Goal: Task Accomplishment & Management: Manage account settings

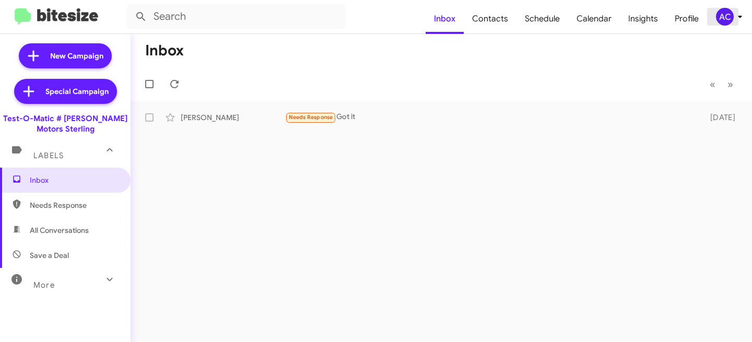
click at [734, 15] on icon at bounding box center [739, 16] width 13 height 13
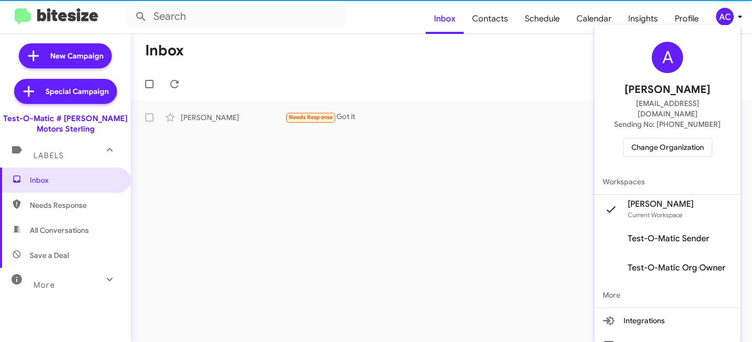
click at [668, 138] on span "Change Organization" at bounding box center [667, 147] width 73 height 18
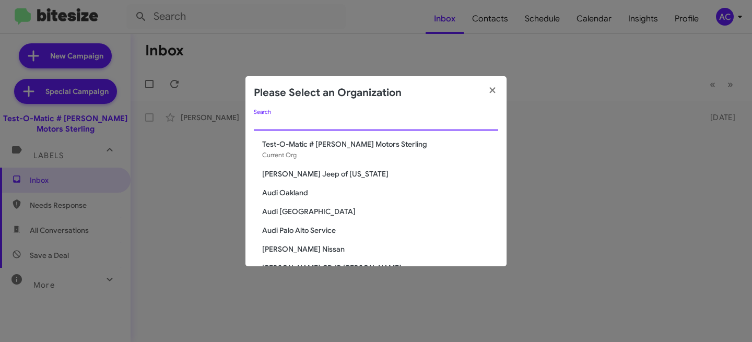
click at [360, 118] on input "Search" at bounding box center [376, 122] width 244 height 8
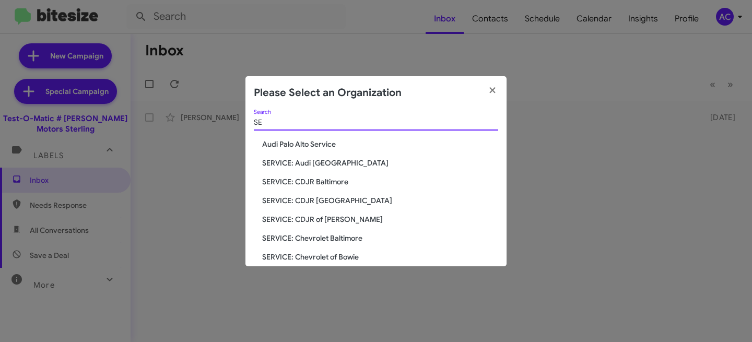
type input "S"
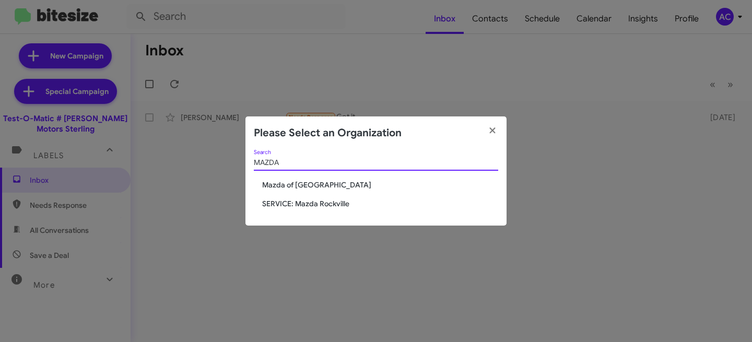
type input "MAZDA"
click at [329, 200] on span "SERVICE: Mazda Rockville" at bounding box center [380, 203] width 236 height 10
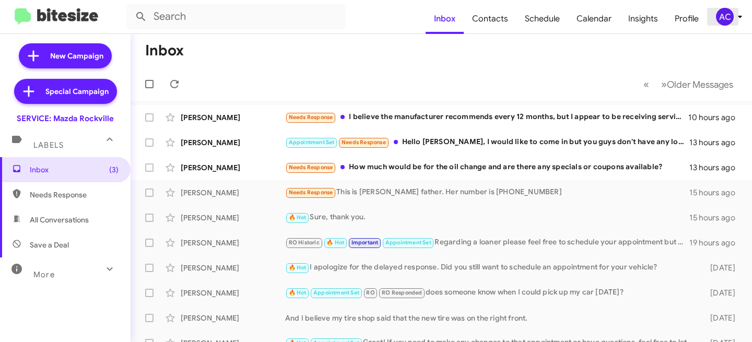
click at [720, 15] on div "AC" at bounding box center [725, 17] width 18 height 18
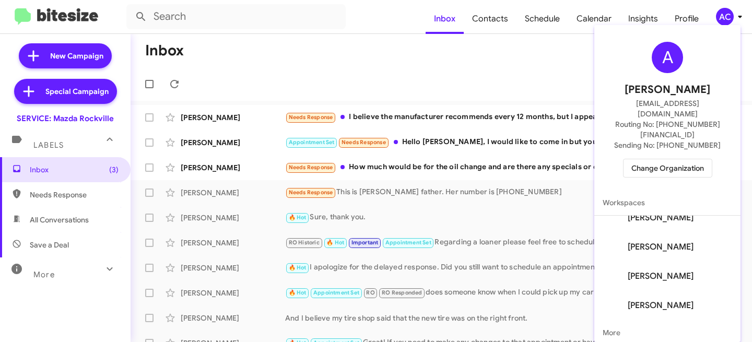
scroll to position [62, 0]
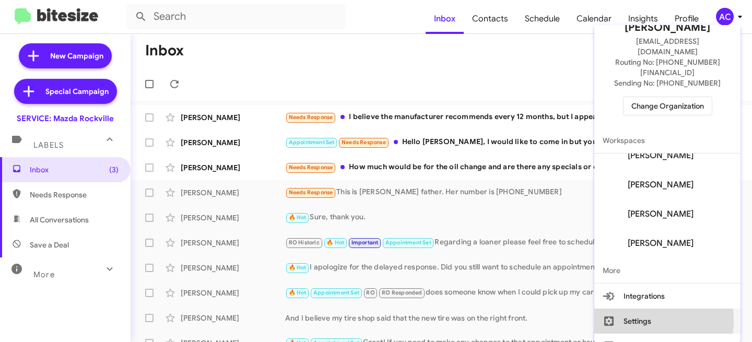
click at [633, 308] on button "Settings" at bounding box center [667, 320] width 146 height 25
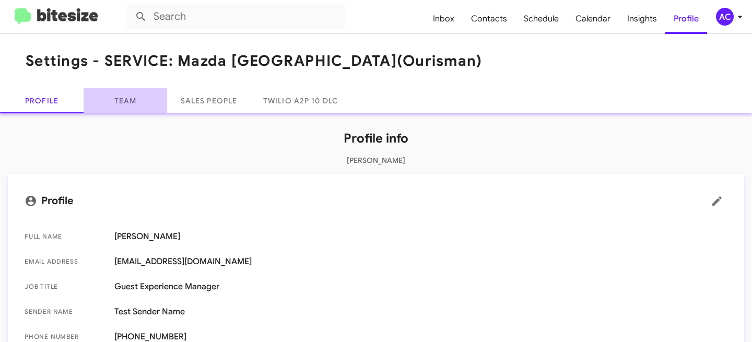
click at [163, 106] on link "Team" at bounding box center [126, 100] width 84 height 25
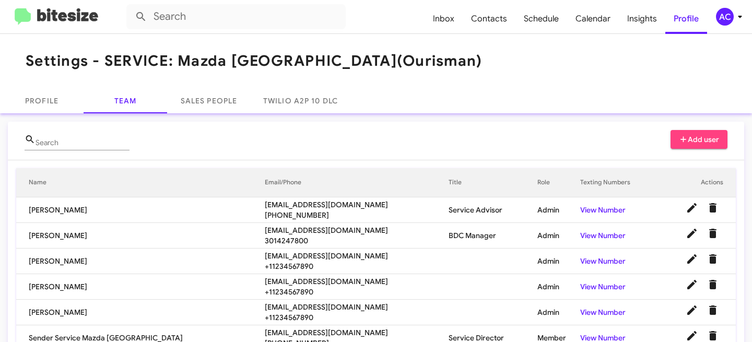
click at [63, 148] on div "Search" at bounding box center [82, 140] width 94 height 20
click at [64, 145] on input "Search" at bounding box center [82, 143] width 94 height 8
paste input "jparada@ourismancars.com"
type input "jparada@ourismancars.com"
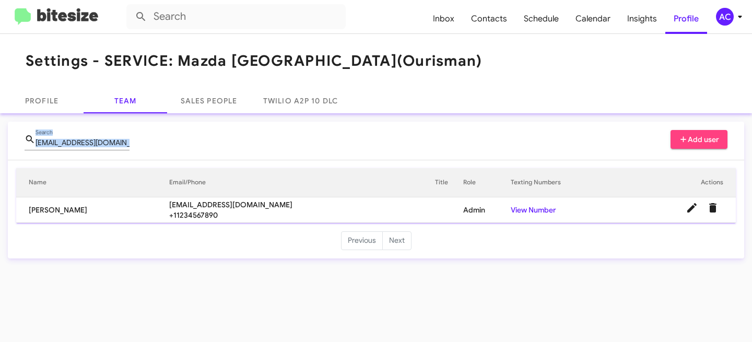
drag, startPoint x: 137, startPoint y: 142, endPoint x: 0, endPoint y: 146, distance: 137.3
click at [0, 146] on div "jparada@ourismancars.com Search Add user Name Email/Phone Title Role Texting Nu…" at bounding box center [376, 189] width 752 height 153
click at [158, 149] on div "jparada@ourismancars.com Search Add user" at bounding box center [376, 145] width 703 height 30
drag, startPoint x: 120, startPoint y: 142, endPoint x: 140, endPoint y: 148, distance: 20.6
click at [140, 148] on div "jparada@ourismancars.com Search Add user" at bounding box center [376, 145] width 703 height 30
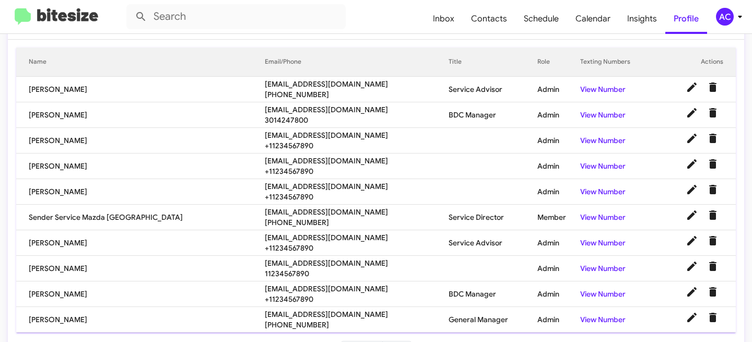
scroll to position [155, 0]
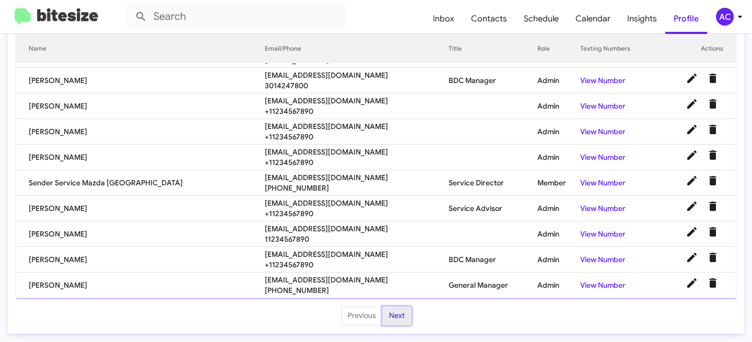
click at [394, 316] on button "Next" at bounding box center [396, 315] width 29 height 19
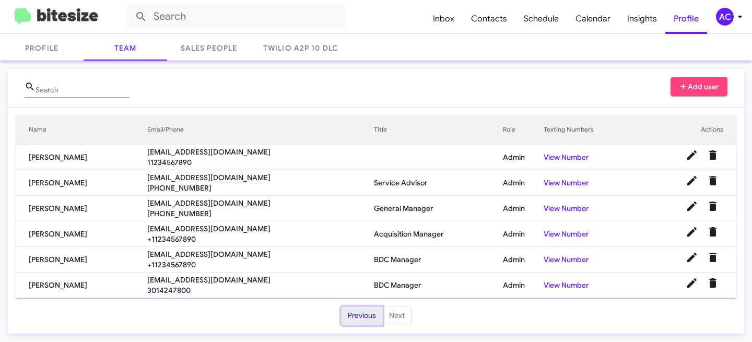
click at [364, 319] on button "Previous" at bounding box center [362, 315] width 42 height 19
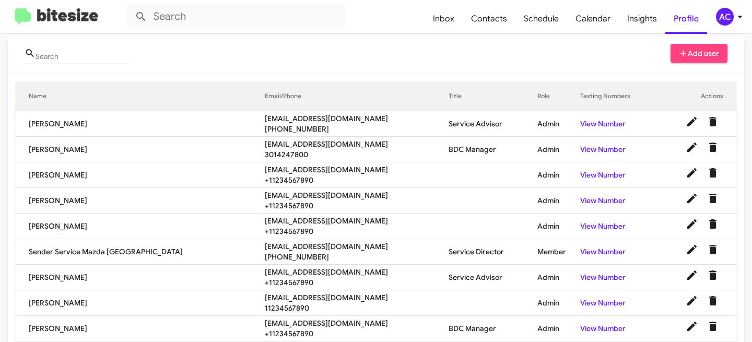
scroll to position [0, 0]
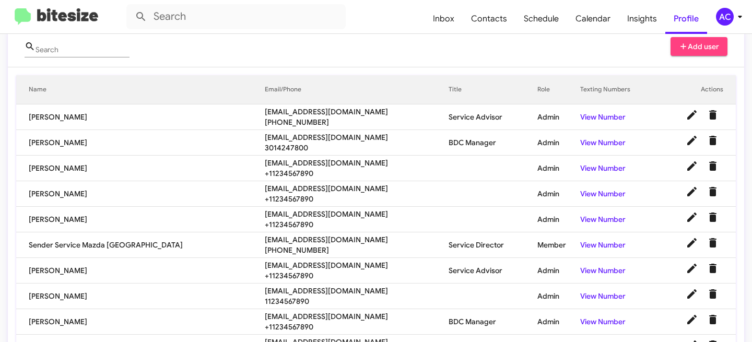
scroll to position [155, 0]
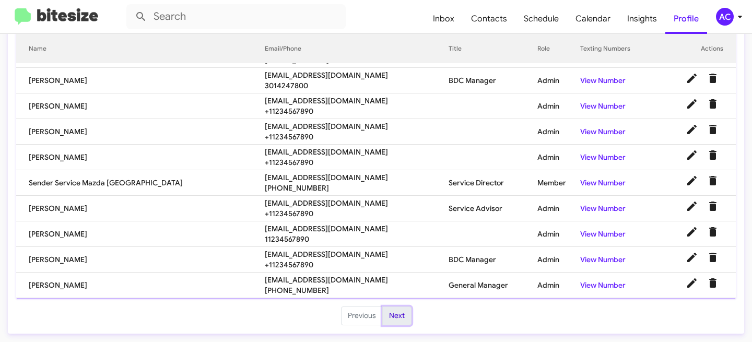
click at [393, 318] on button "Next" at bounding box center [396, 315] width 29 height 19
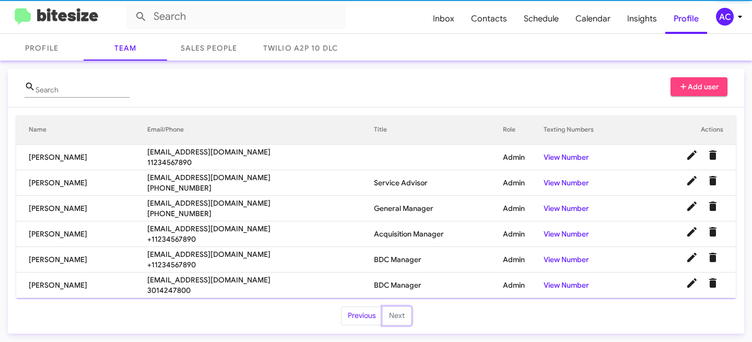
scroll to position [53, 0]
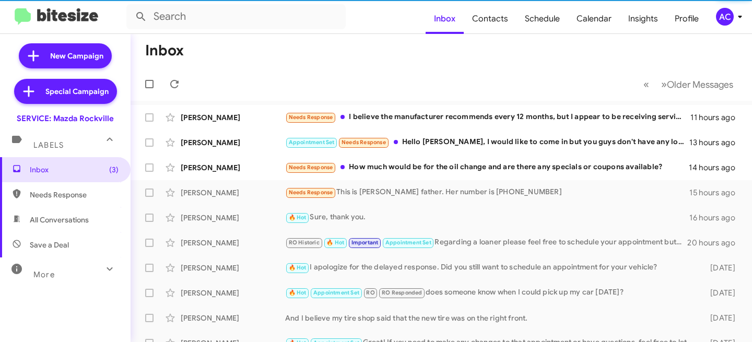
click at [716, 24] on span "AC" at bounding box center [730, 17] width 31 height 18
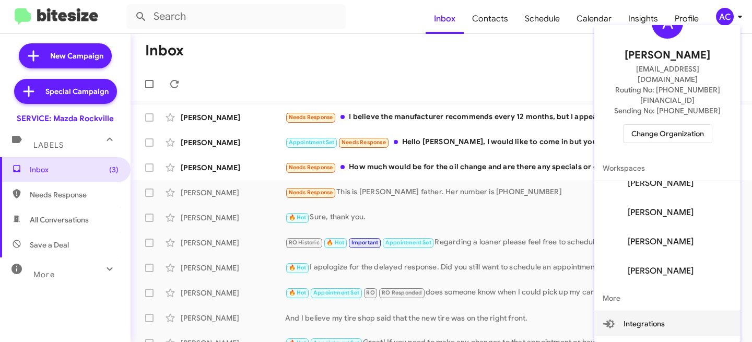
scroll to position [62, 0]
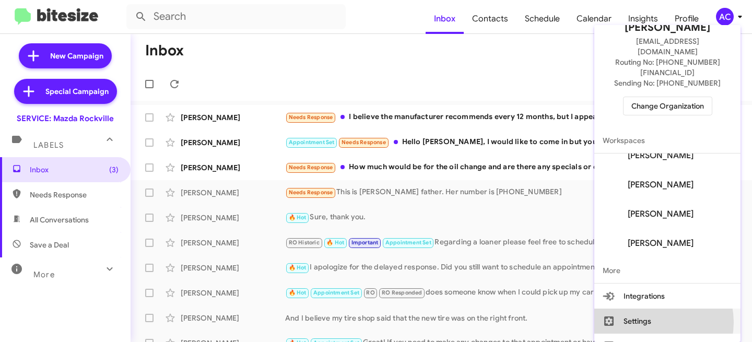
click at [650, 308] on button "Settings" at bounding box center [667, 320] width 146 height 25
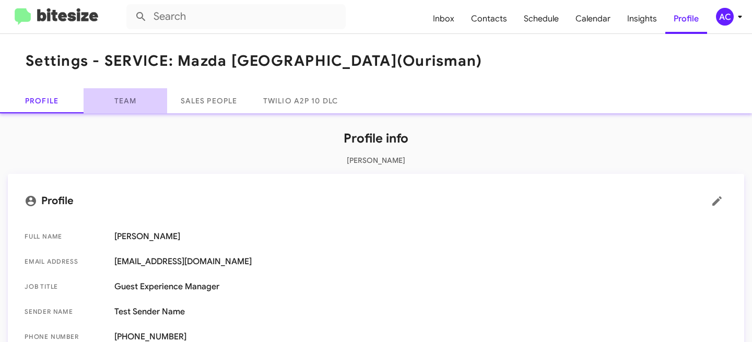
click at [140, 102] on link "Team" at bounding box center [126, 100] width 84 height 25
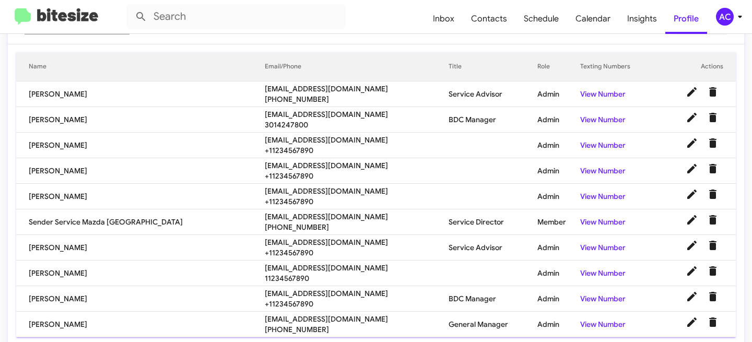
scroll to position [155, 0]
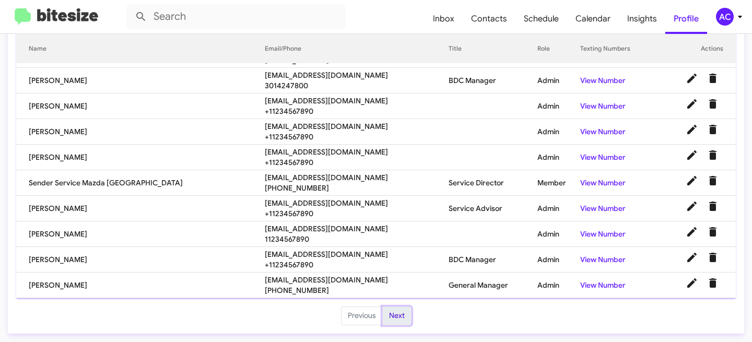
click at [400, 317] on button "Next" at bounding box center [396, 315] width 29 height 19
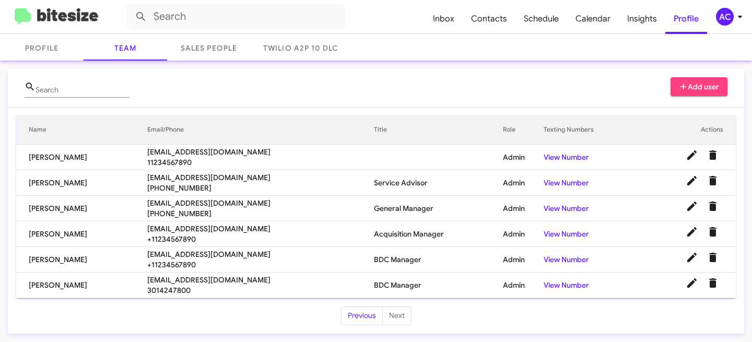
drag, startPoint x: 27, startPoint y: 155, endPoint x: 94, endPoint y: 290, distance: 150.8
click at [94, 290] on tbody "Nick Chapman nchapman@ourismancars.com 11234567890 Admin View Number Madelaine …" at bounding box center [375, 221] width 719 height 153
click at [356, 315] on button "Previous" at bounding box center [362, 315] width 42 height 19
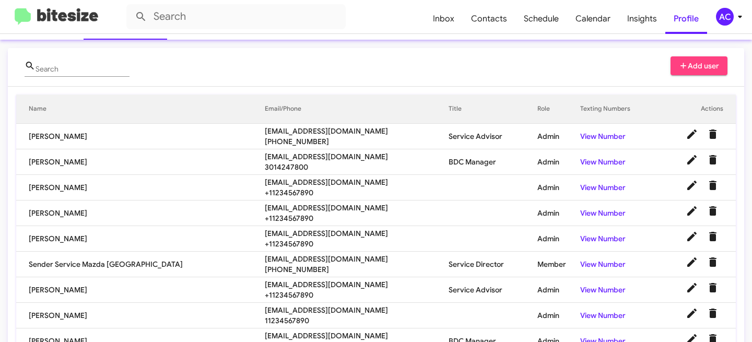
scroll to position [74, 0]
drag, startPoint x: 25, startPoint y: 236, endPoint x: 92, endPoint y: 240, distance: 68.0
click at [92, 240] on td "[PERSON_NAME]" at bounding box center [140, 238] width 248 height 26
copy td "[PERSON_NAME]"
click at [69, 67] on input "Search" at bounding box center [82, 69] width 94 height 8
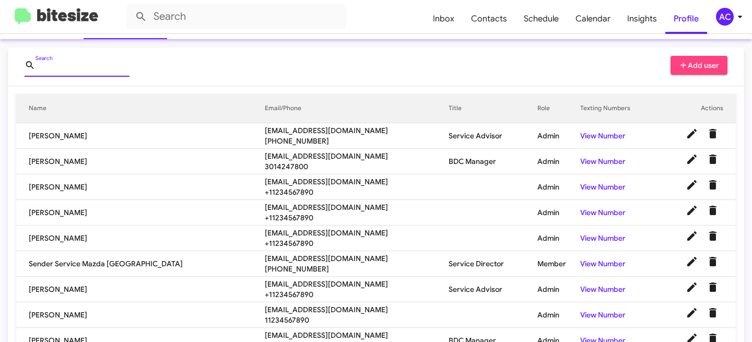
paste input "Josue Parada"
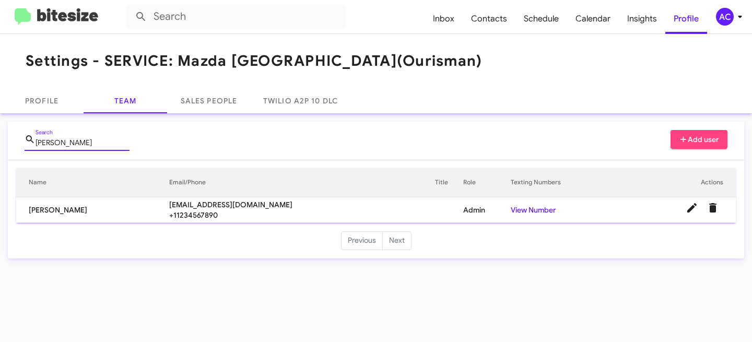
drag, startPoint x: 84, startPoint y: 140, endPoint x: 40, endPoint y: 143, distance: 44.0
click at [40, 143] on input "Josue Parada" at bounding box center [82, 143] width 94 height 8
type input "J"
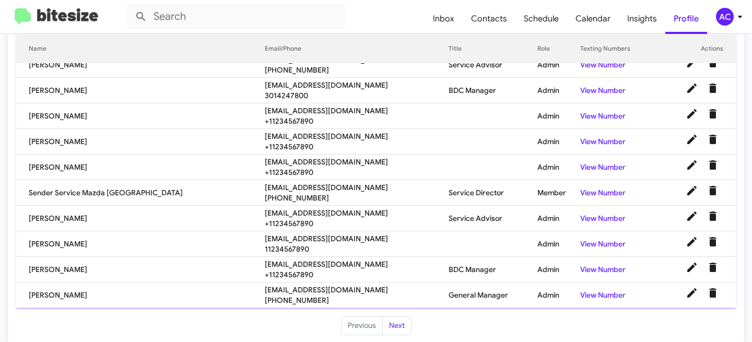
scroll to position [154, 0]
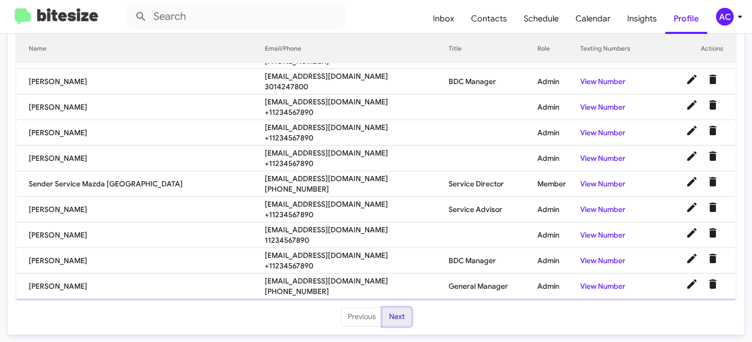
click at [398, 317] on button "Next" at bounding box center [396, 316] width 29 height 19
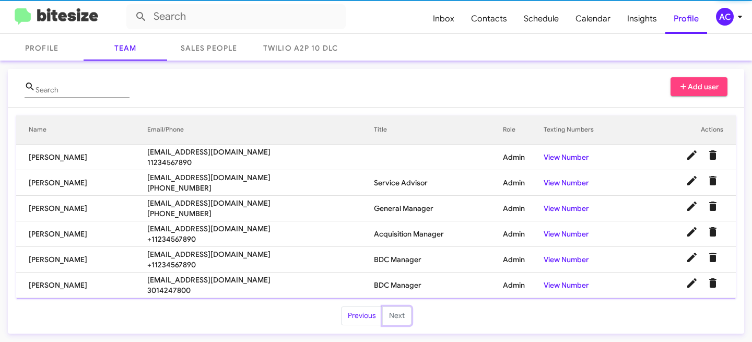
scroll to position [53, 0]
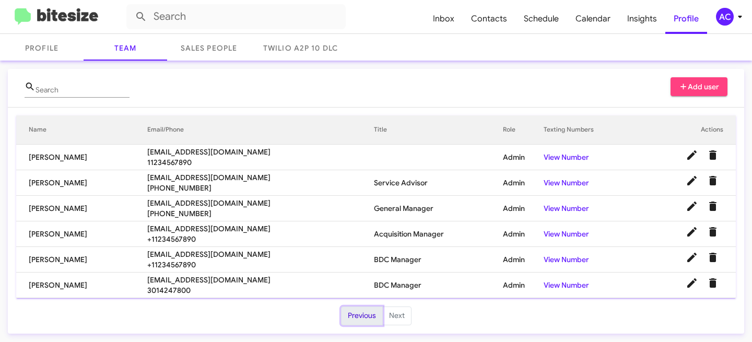
click at [346, 315] on button "Previous" at bounding box center [362, 315] width 42 height 19
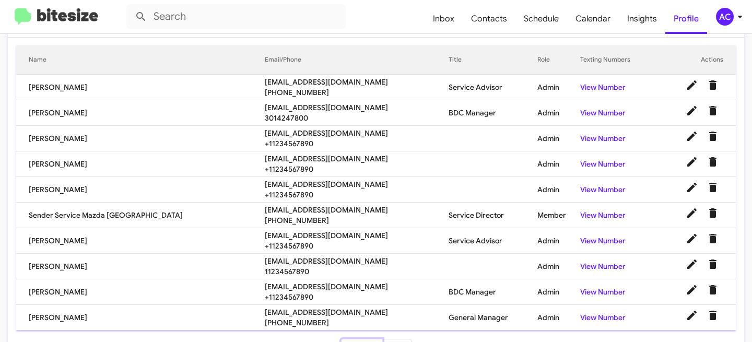
scroll to position [155, 0]
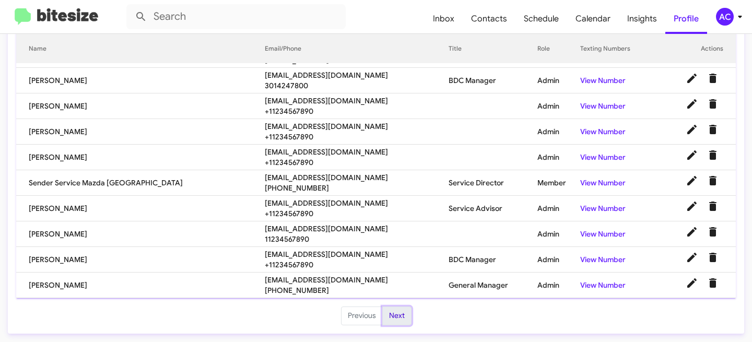
click at [386, 311] on button "Next" at bounding box center [396, 315] width 29 height 19
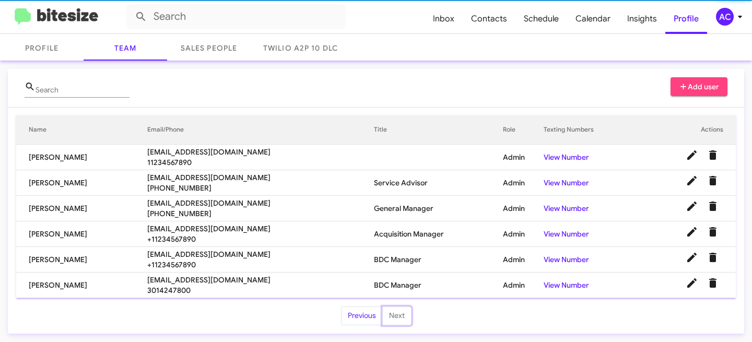
scroll to position [53, 0]
